Goal: Communication & Community: Answer question/provide support

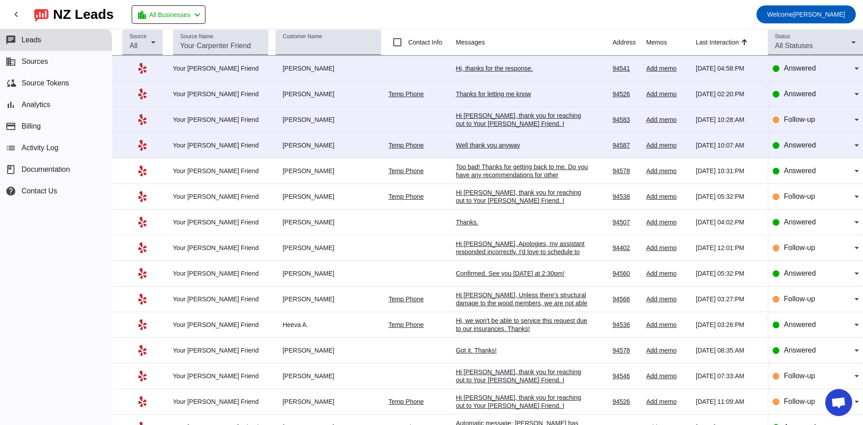
click at [501, 147] on div "Well thank you anyway" at bounding box center [523, 145] width 135 height 8
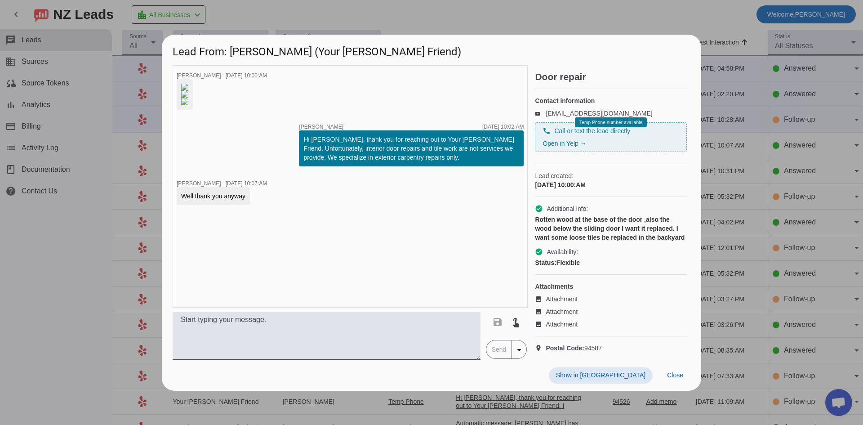
scroll to position [13, 0]
click at [726, 9] on div at bounding box center [431, 212] width 863 height 425
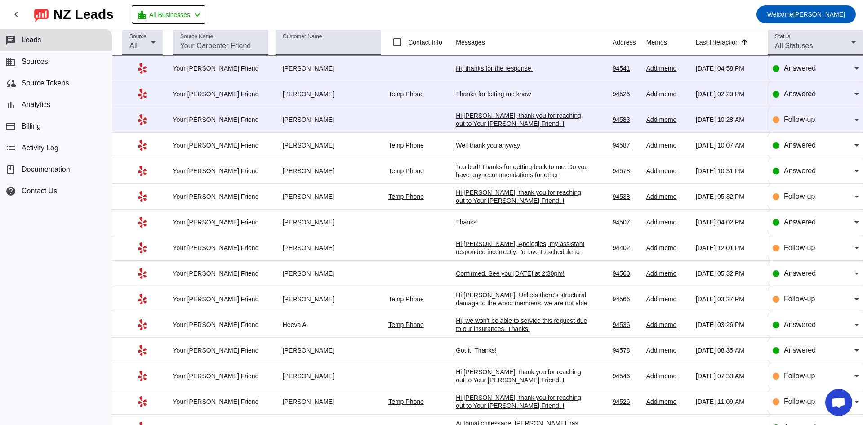
click at [514, 121] on div "Hi [PERSON_NAME], thank you for reaching out to Your [PERSON_NAME] Friend. I ap…" at bounding box center [523, 135] width 135 height 49
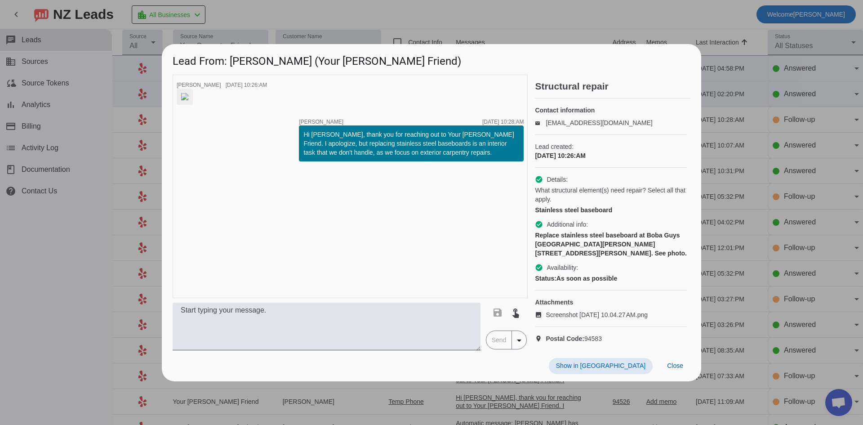
drag, startPoint x: 712, startPoint y: 17, endPoint x: 675, endPoint y: 34, distance: 40.4
click at [711, 17] on div at bounding box center [431, 212] width 863 height 425
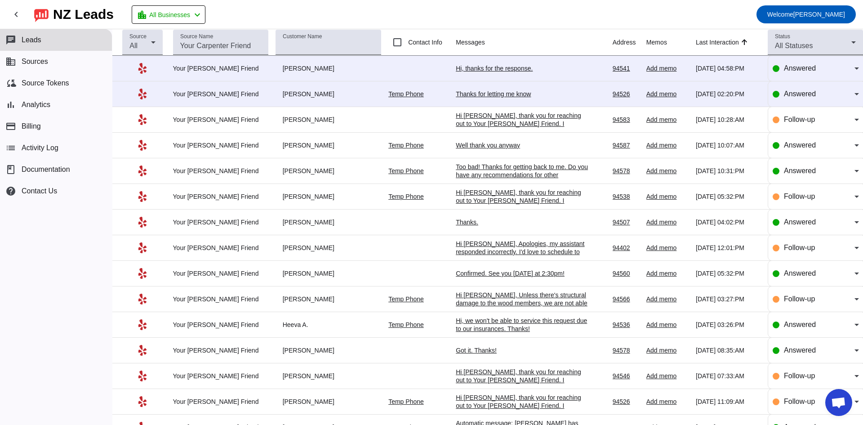
click at [472, 94] on div "Thanks for letting me know" at bounding box center [523, 94] width 135 height 8
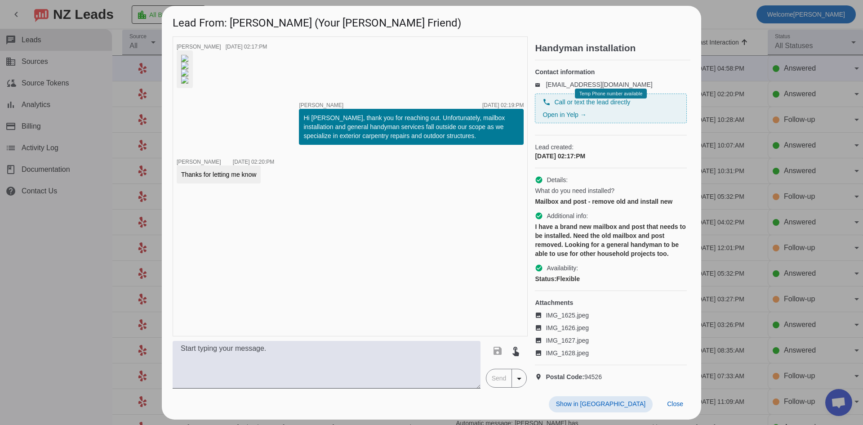
click at [710, 11] on div at bounding box center [431, 212] width 863 height 425
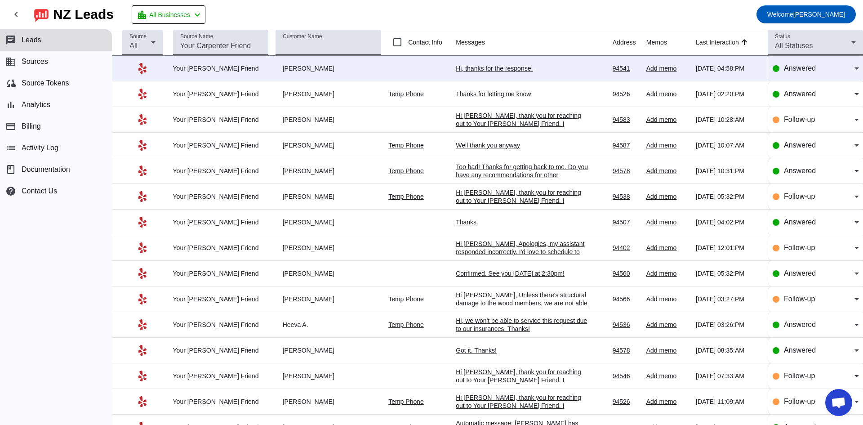
click at [487, 67] on div "Hi, thanks for the response." at bounding box center [523, 68] width 135 height 8
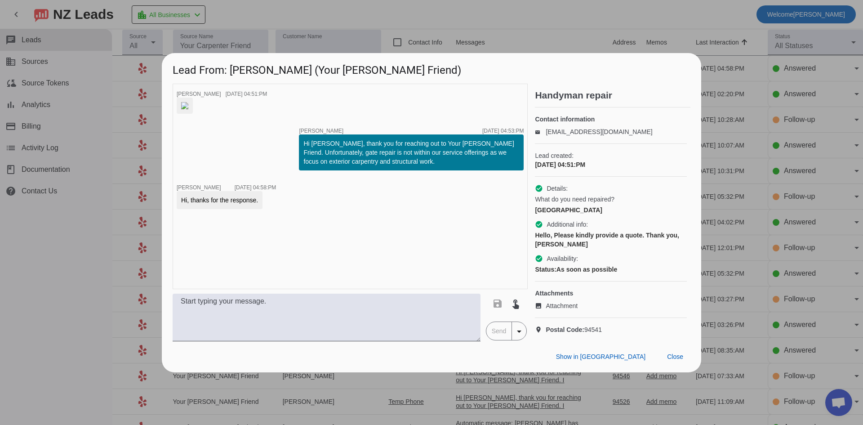
click at [695, 27] on div at bounding box center [431, 212] width 863 height 425
